Goal: Task Accomplishment & Management: Use online tool/utility

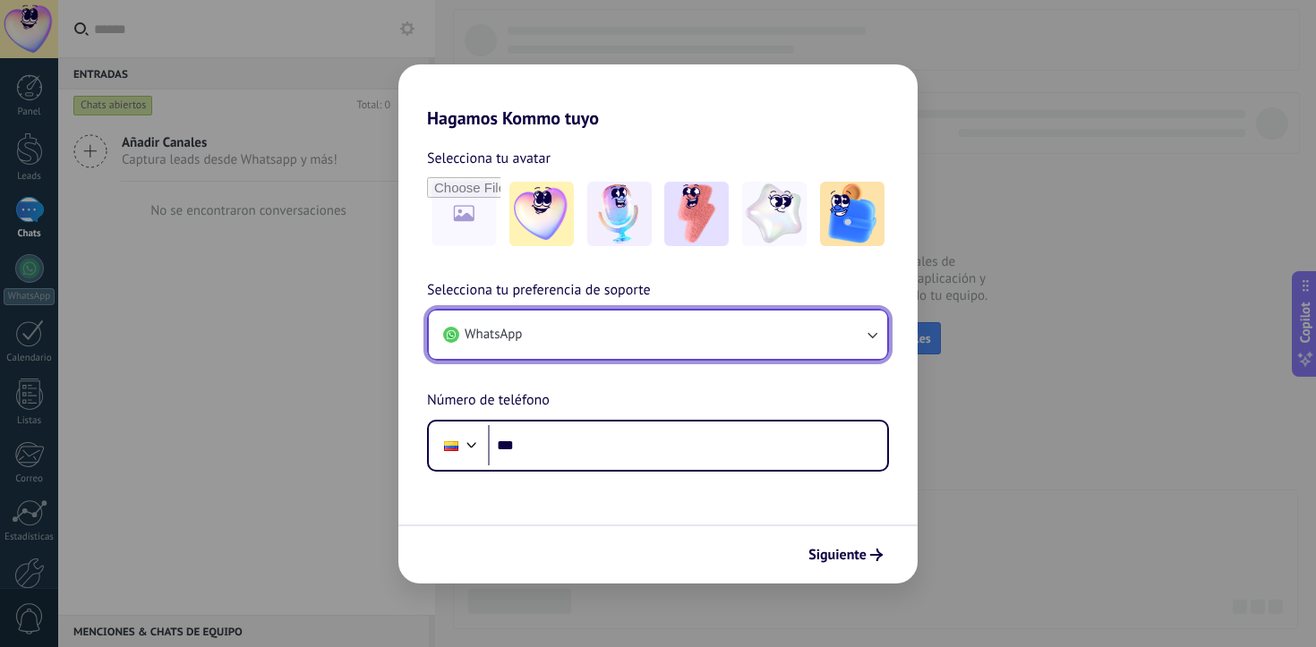
click at [655, 335] on button "WhatsApp" at bounding box center [658, 335] width 458 height 48
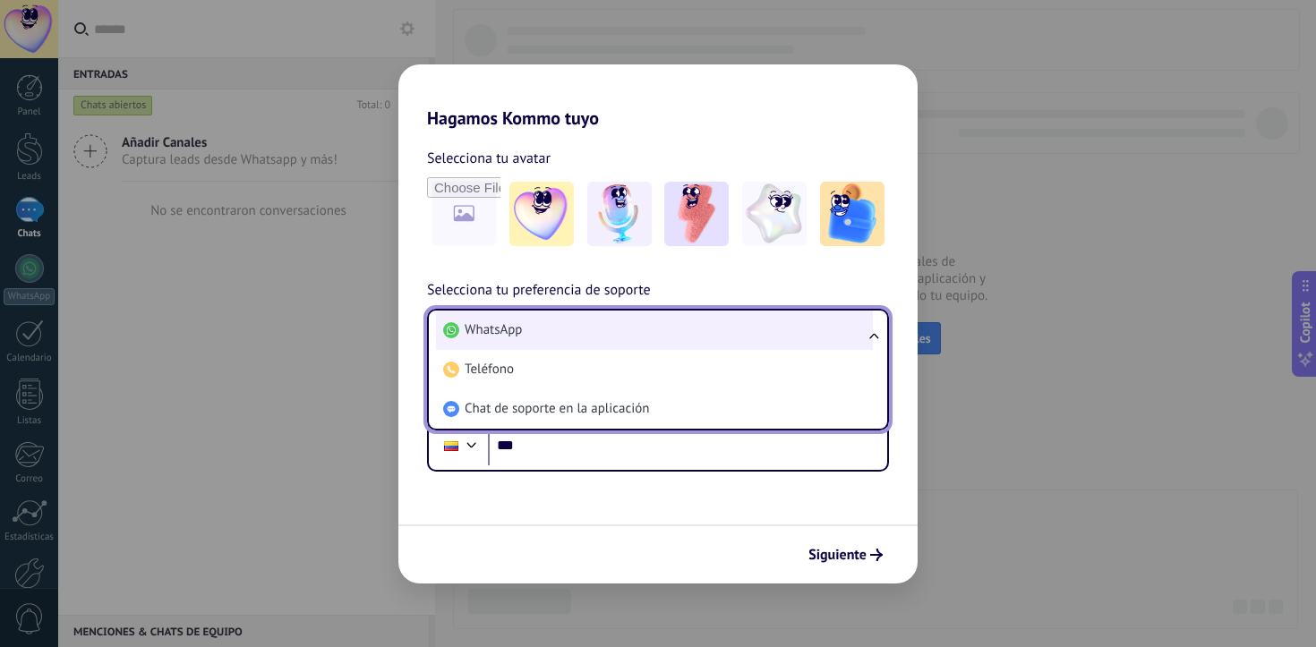
click at [655, 337] on li "WhatsApp" at bounding box center [654, 330] width 437 height 39
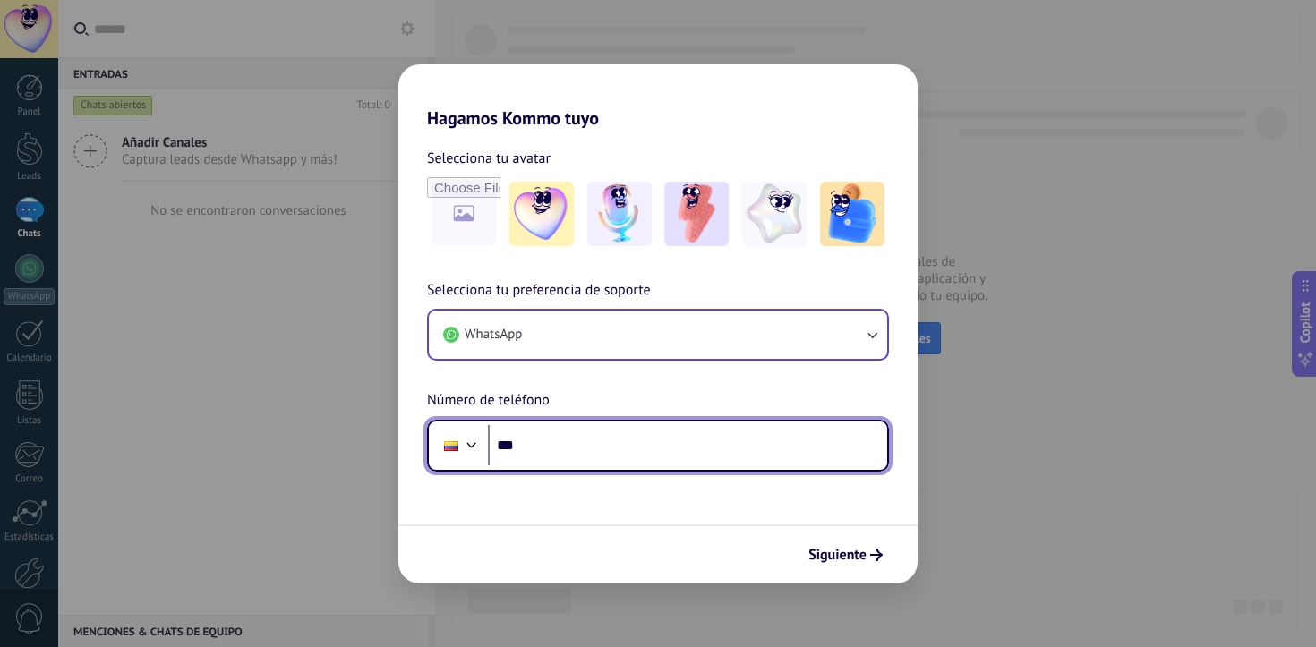
click at [620, 441] on input "***" at bounding box center [687, 445] width 399 height 41
type input "**********"
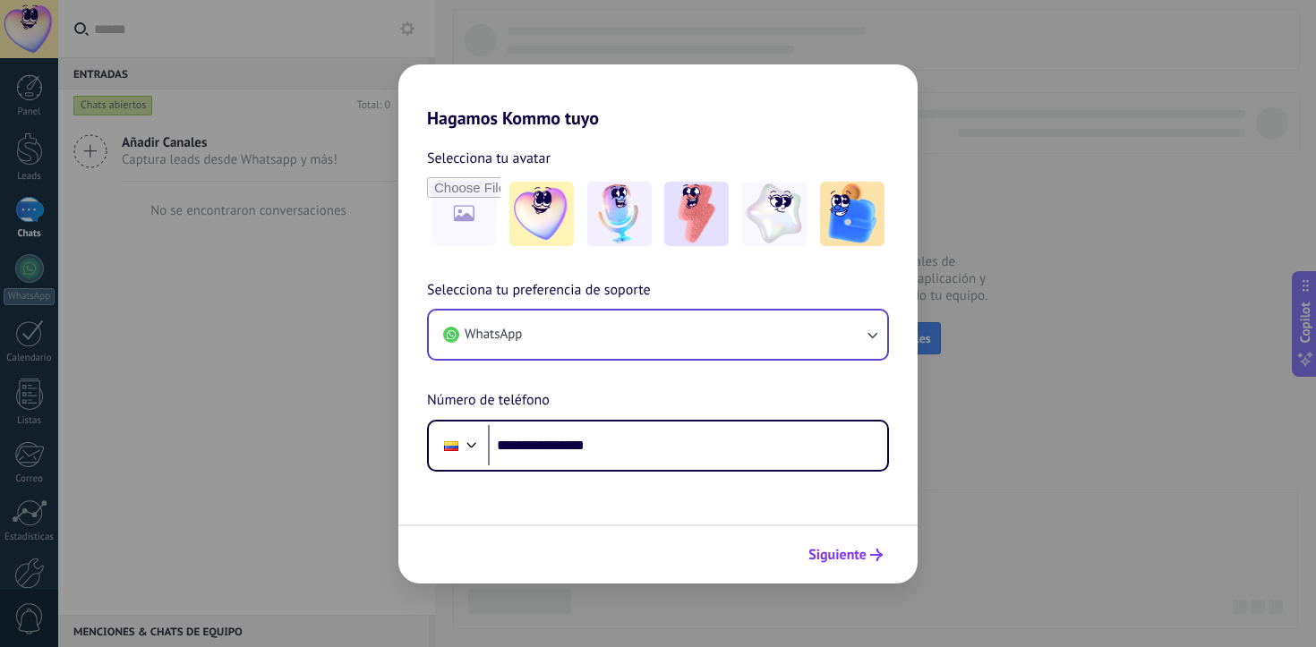
click at [865, 550] on span "Siguiente" at bounding box center [838, 555] width 58 height 13
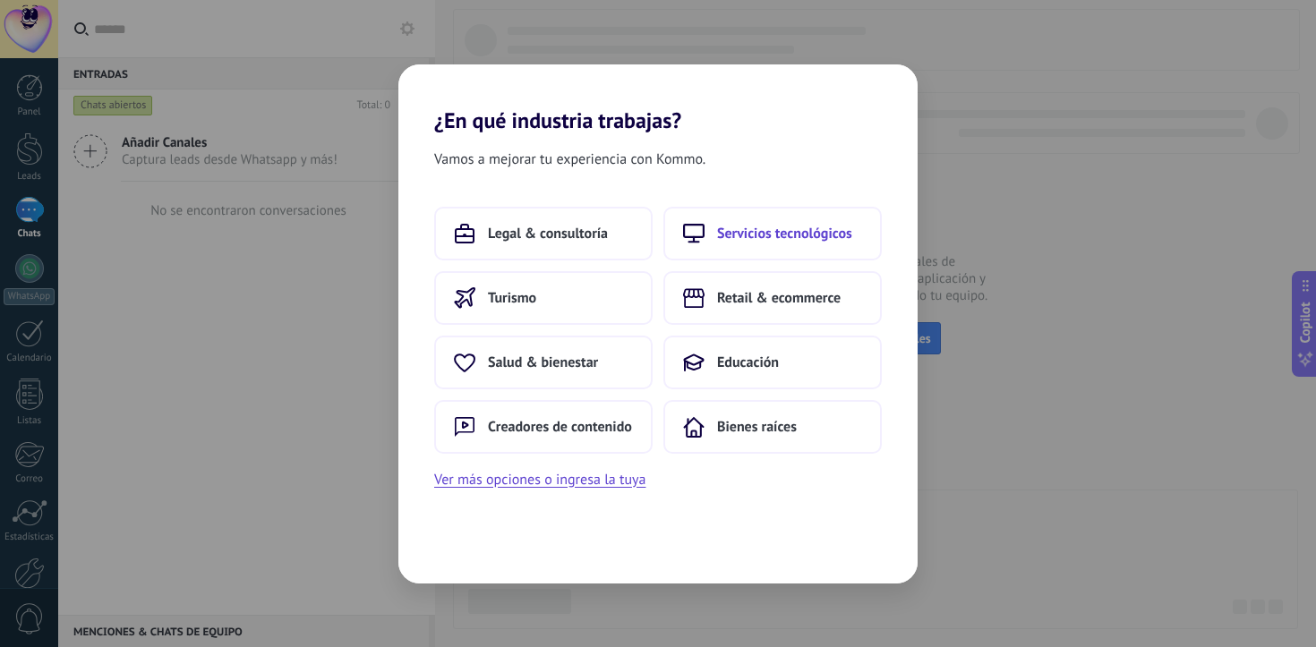
click at [757, 231] on span "Servicios tecnológicos" at bounding box center [784, 234] width 135 height 18
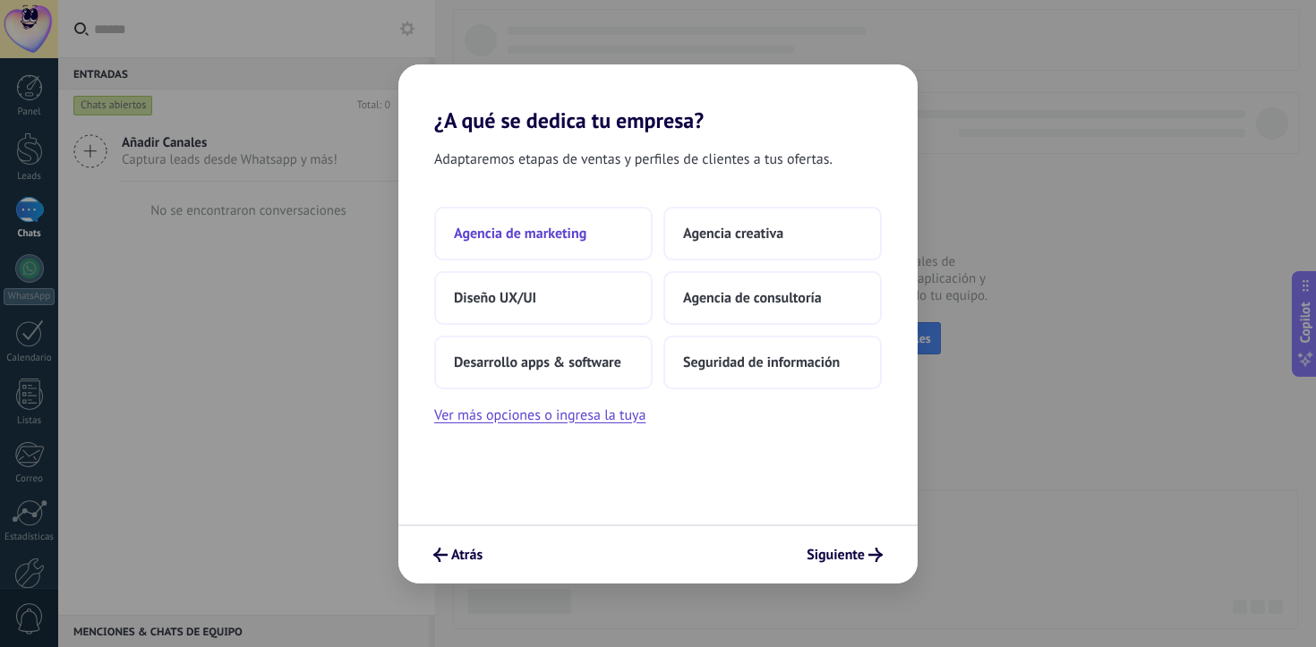
click at [584, 221] on button "Agencia de marketing" at bounding box center [543, 234] width 218 height 54
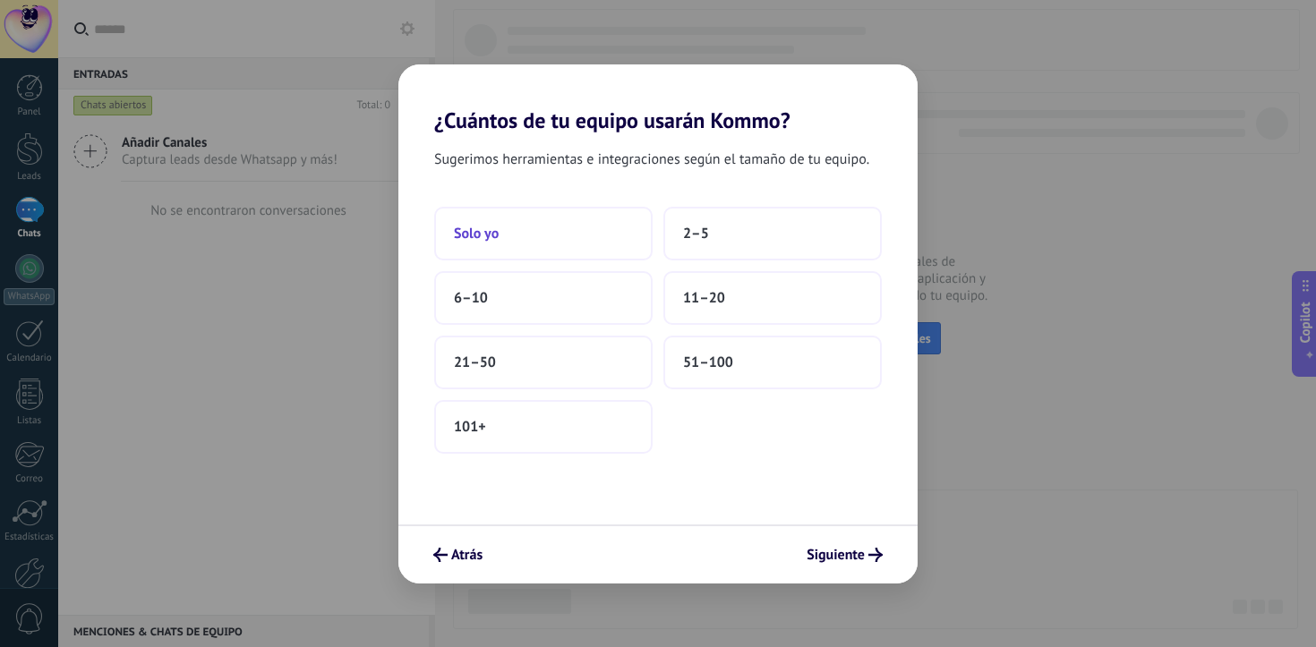
click at [604, 227] on button "Solo yo" at bounding box center [543, 234] width 218 height 54
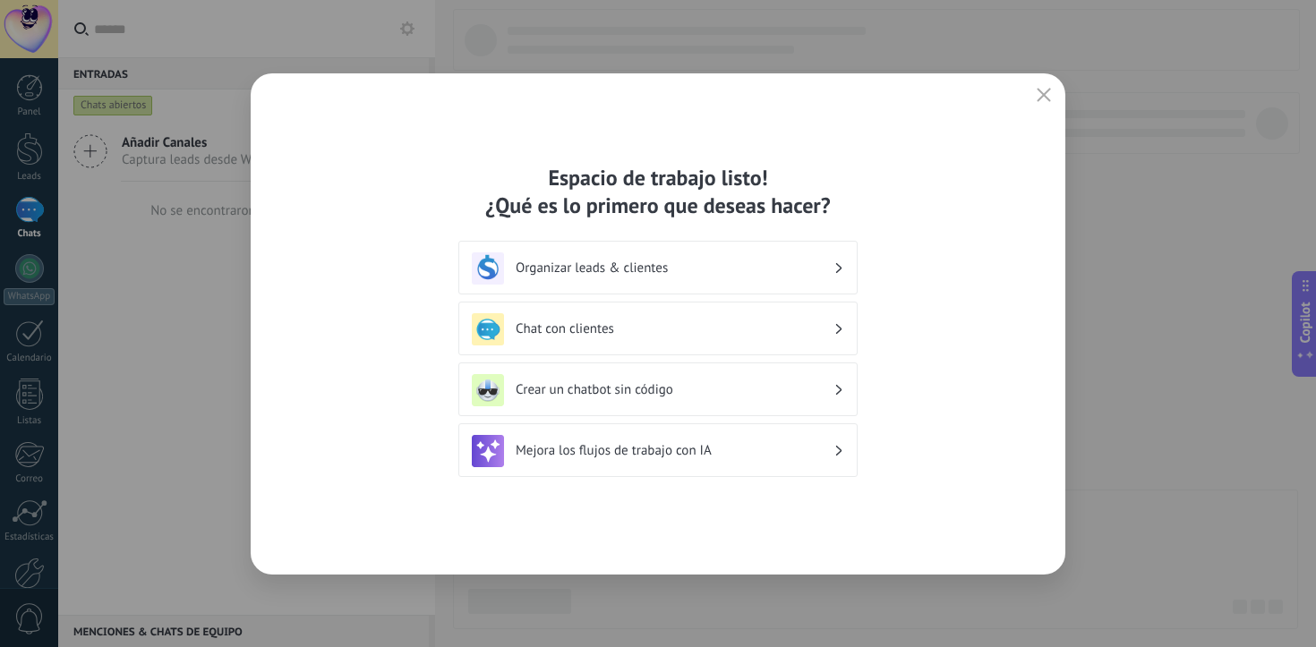
click at [834, 271] on div "Organizar leads & clientes" at bounding box center [658, 269] width 372 height 32
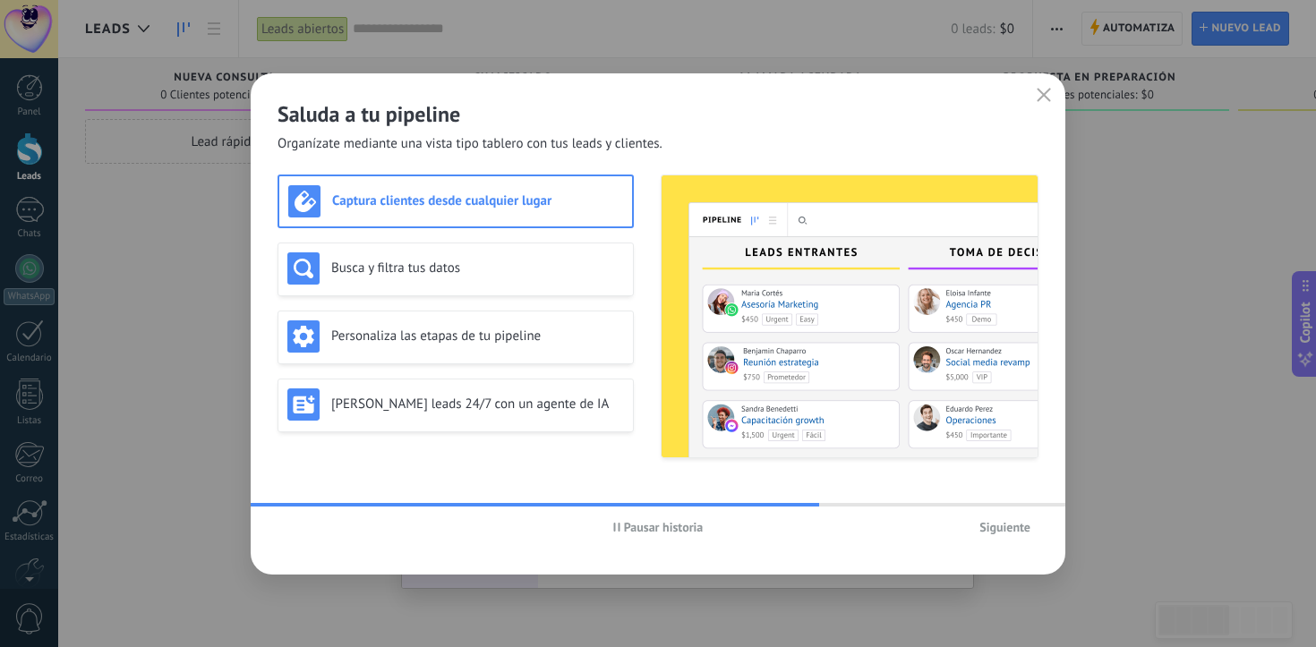
click at [1010, 535] on button "Siguiente" at bounding box center [1005, 527] width 67 height 27
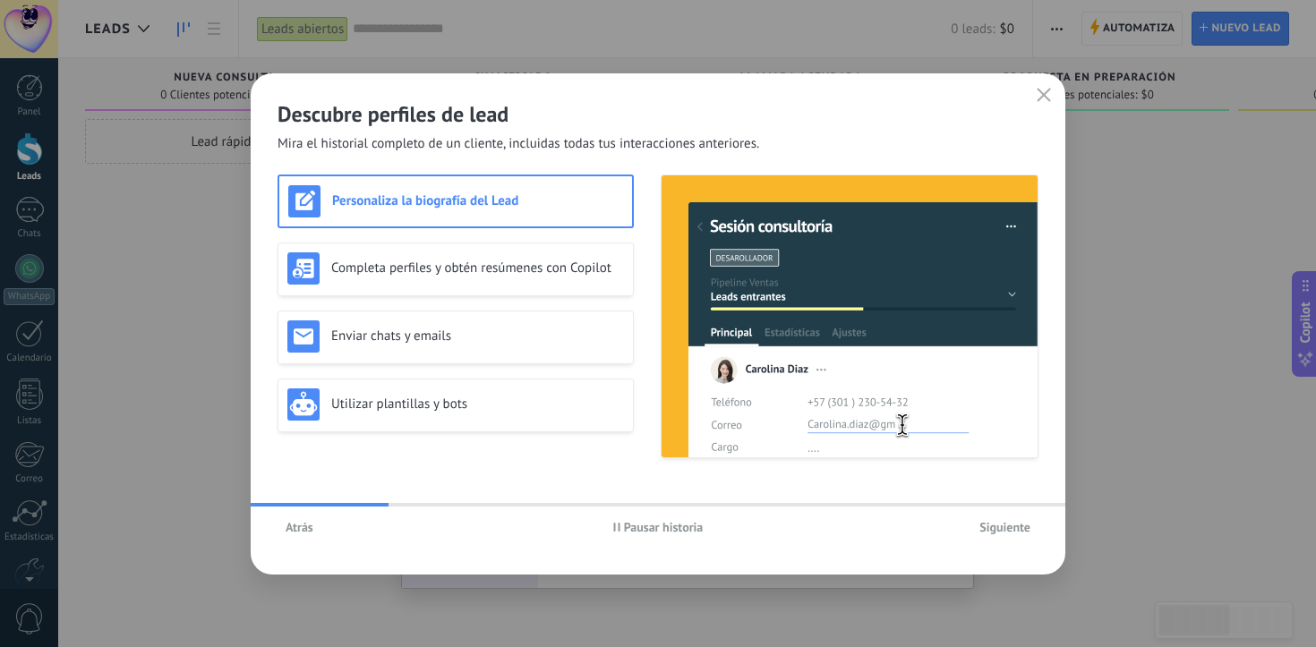
click at [1010, 529] on span "Siguiente" at bounding box center [1005, 527] width 51 height 13
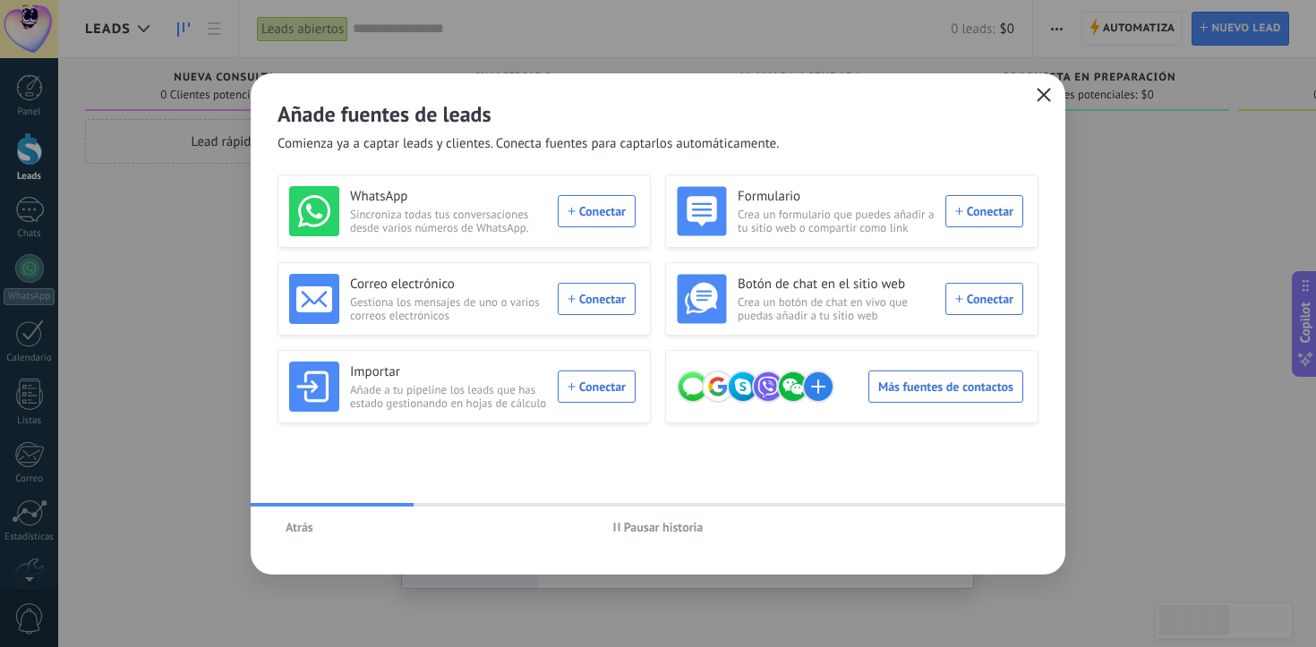
click at [1048, 97] on icon "button" at bounding box center [1044, 95] width 14 height 14
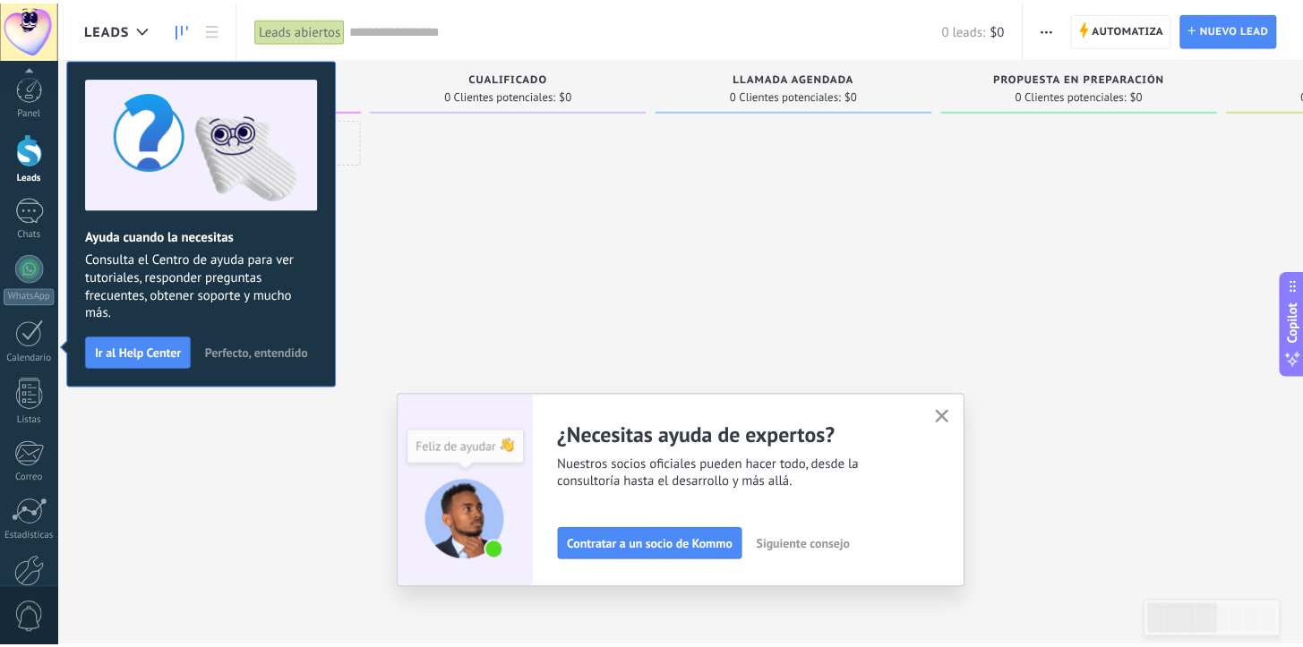
scroll to position [98, 0]
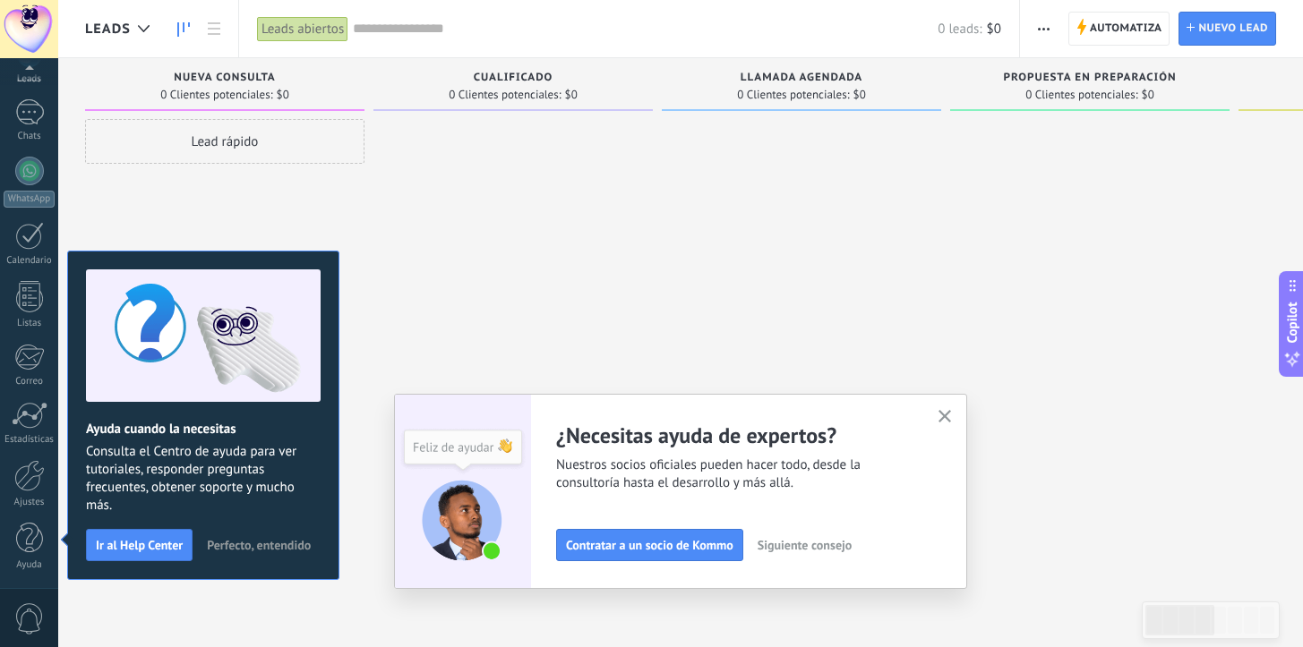
click at [952, 411] on icon "button" at bounding box center [944, 416] width 13 height 13
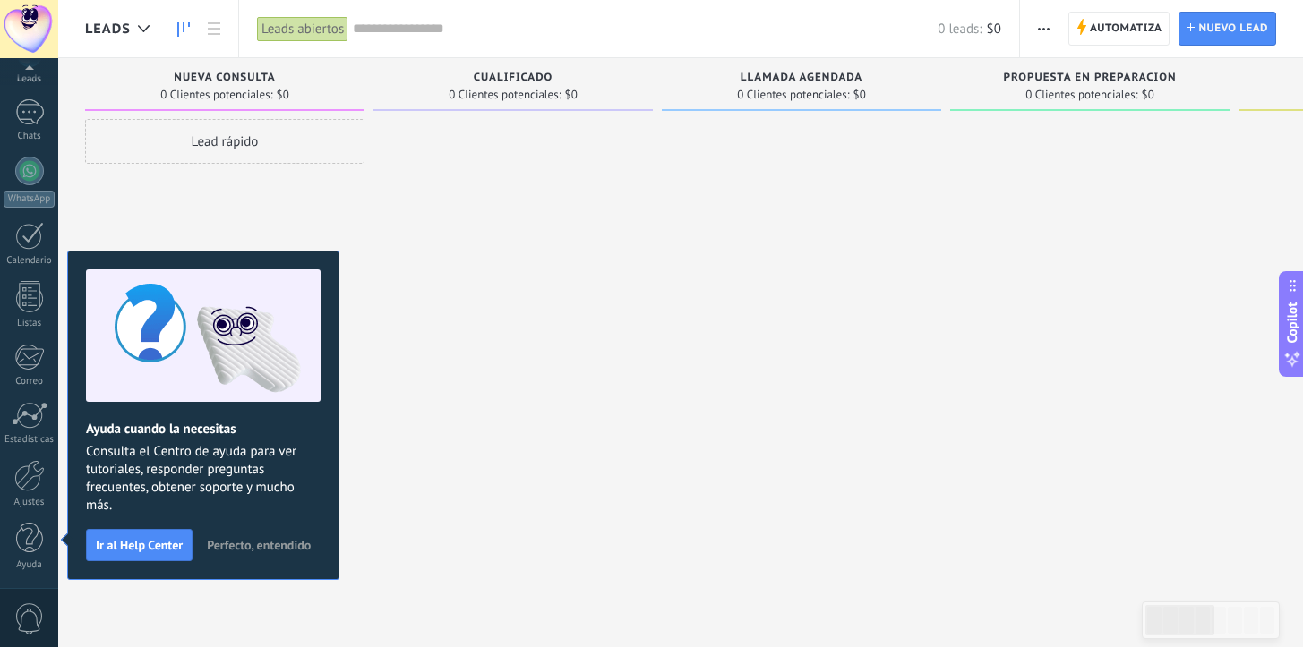
click at [256, 544] on span "Perfecto, entendido" at bounding box center [259, 545] width 104 height 13
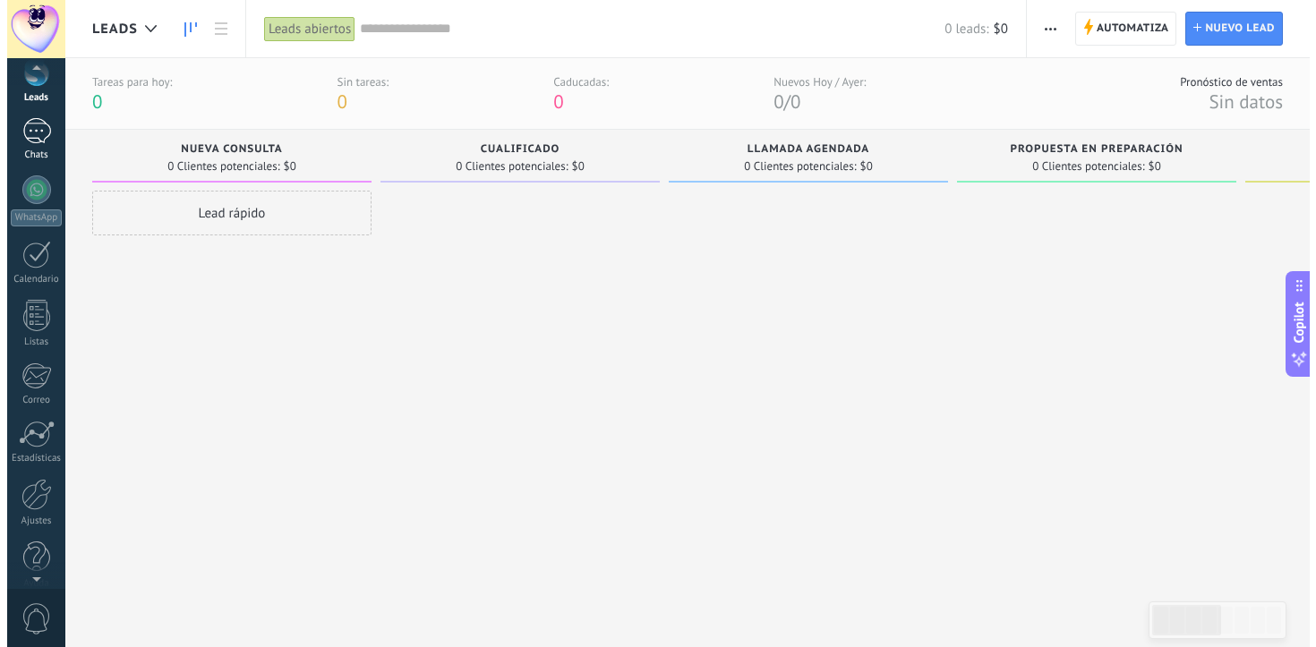
scroll to position [0, 0]
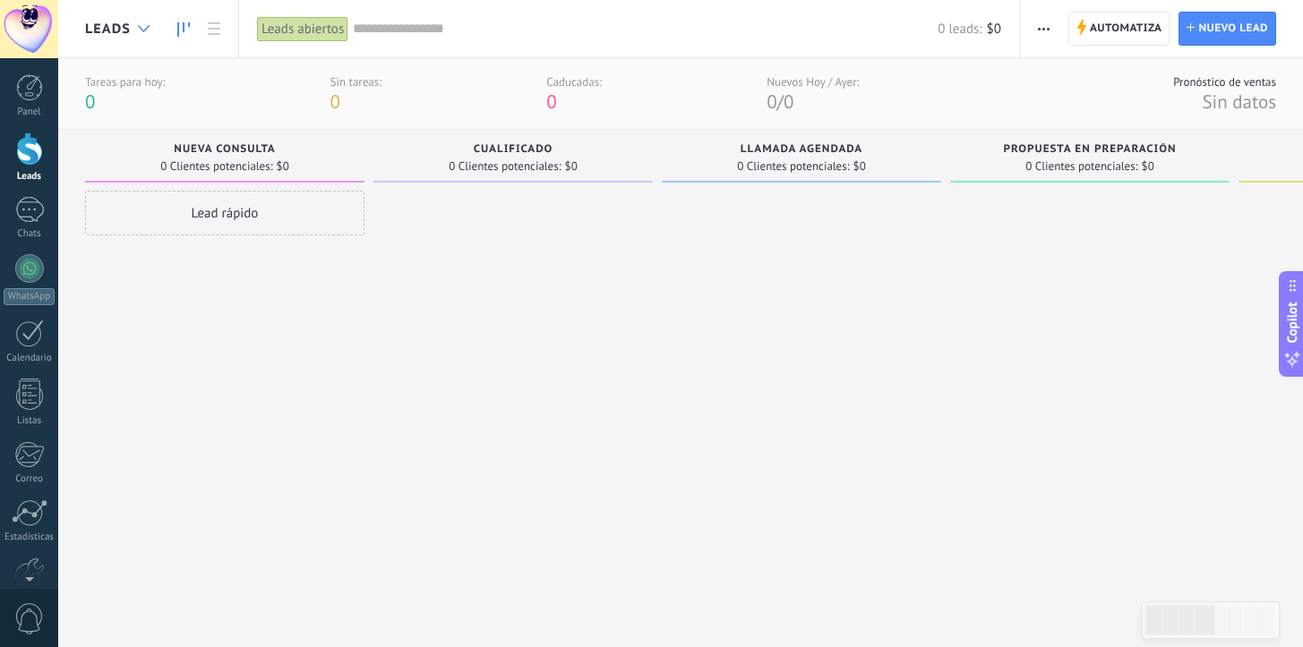
click at [141, 26] on icon at bounding box center [144, 28] width 12 height 7
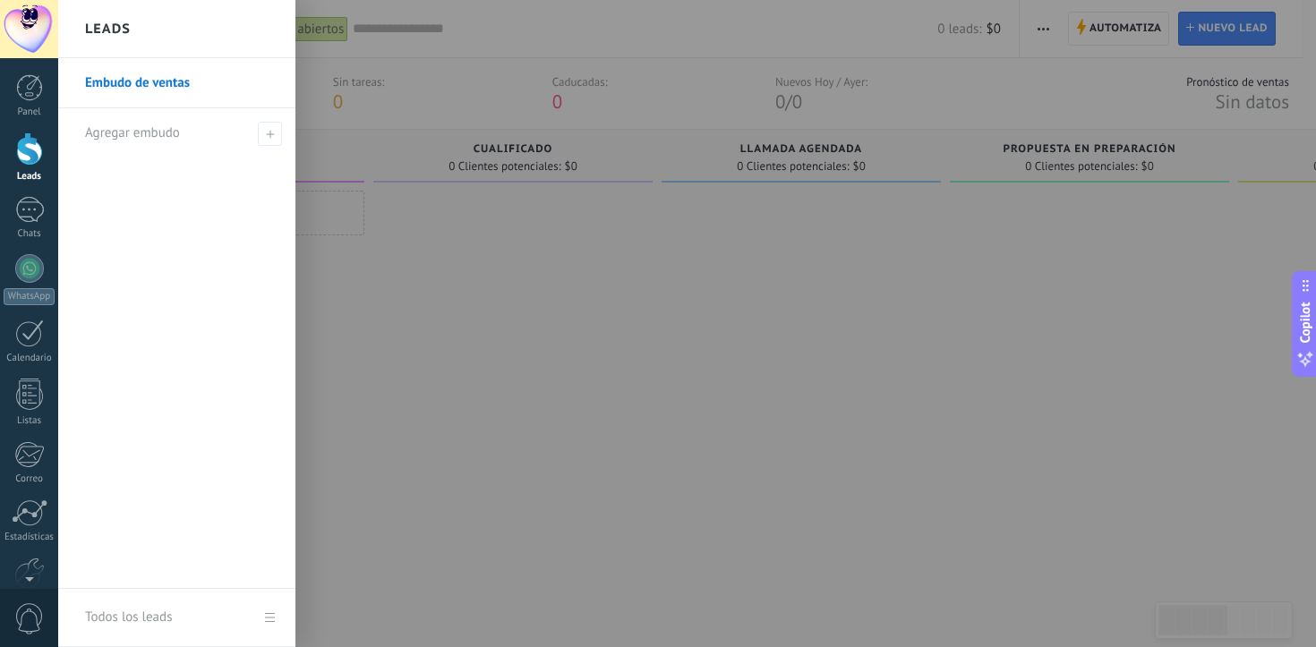
click at [270, 613] on link "Todos los leads" at bounding box center [176, 618] width 237 height 58
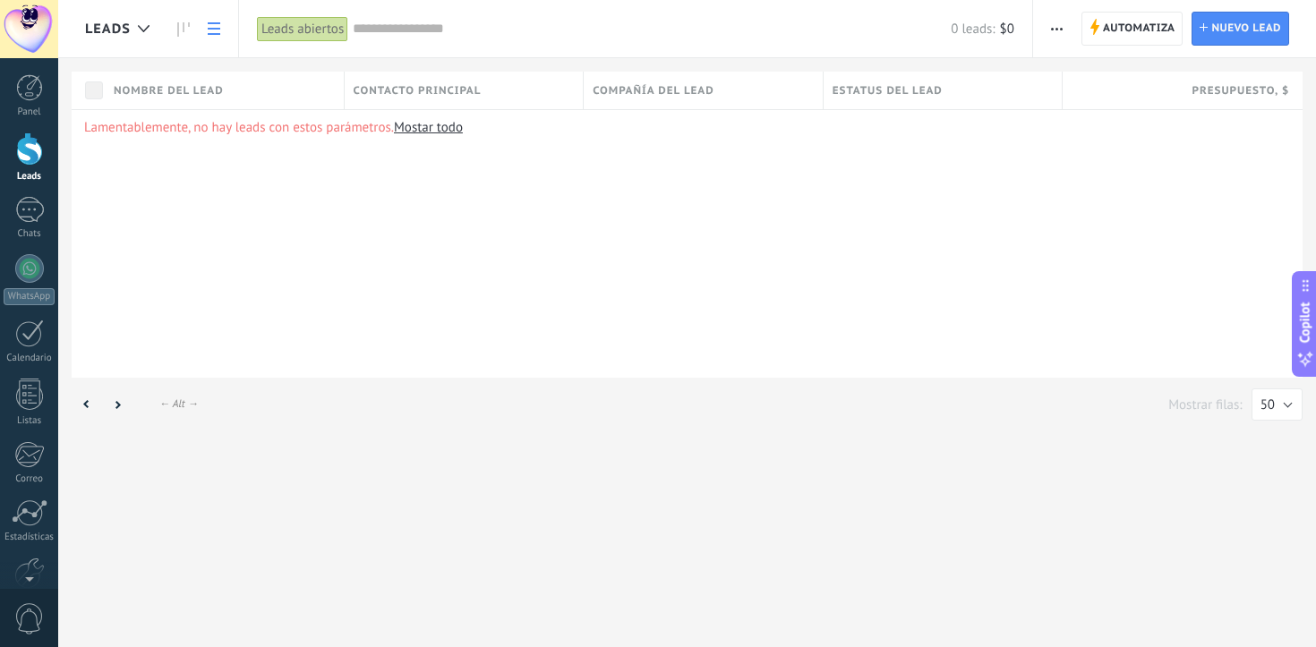
click at [1057, 37] on span "button" at bounding box center [1057, 29] width 12 height 34
click at [30, 282] on div at bounding box center [29, 268] width 29 height 29
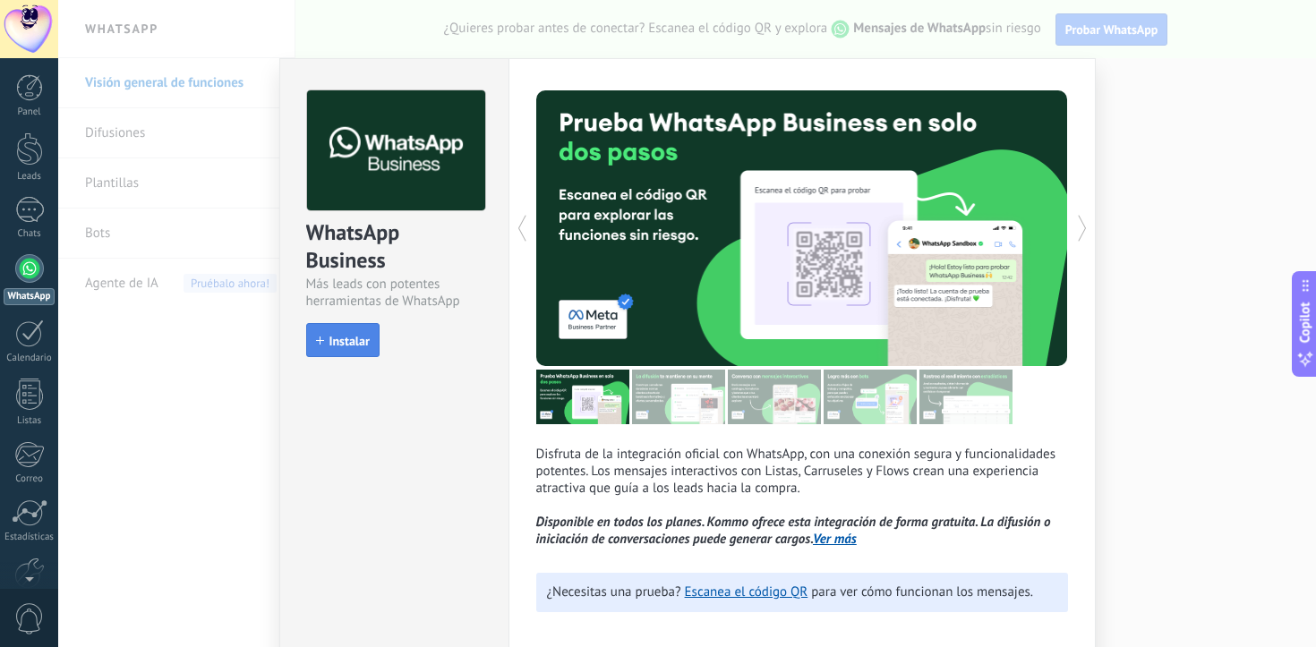
click at [338, 339] on span "Instalar" at bounding box center [350, 341] width 40 height 13
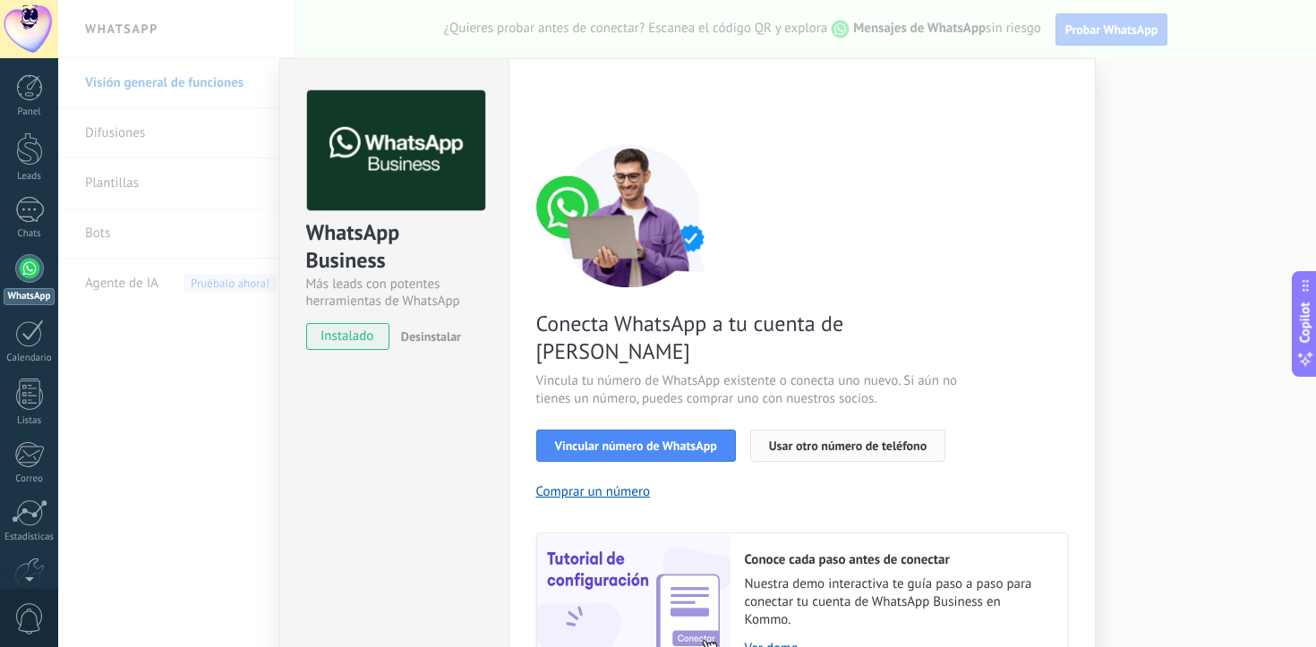
click at [791, 440] on span "Usar otro número de teléfono" at bounding box center [848, 446] width 158 height 13
click at [196, 338] on div "WhatsApp Business Más leads con potentes herramientas de WhatsApp instalado Des…" at bounding box center [687, 323] width 1258 height 647
